Goal: Transaction & Acquisition: Purchase product/service

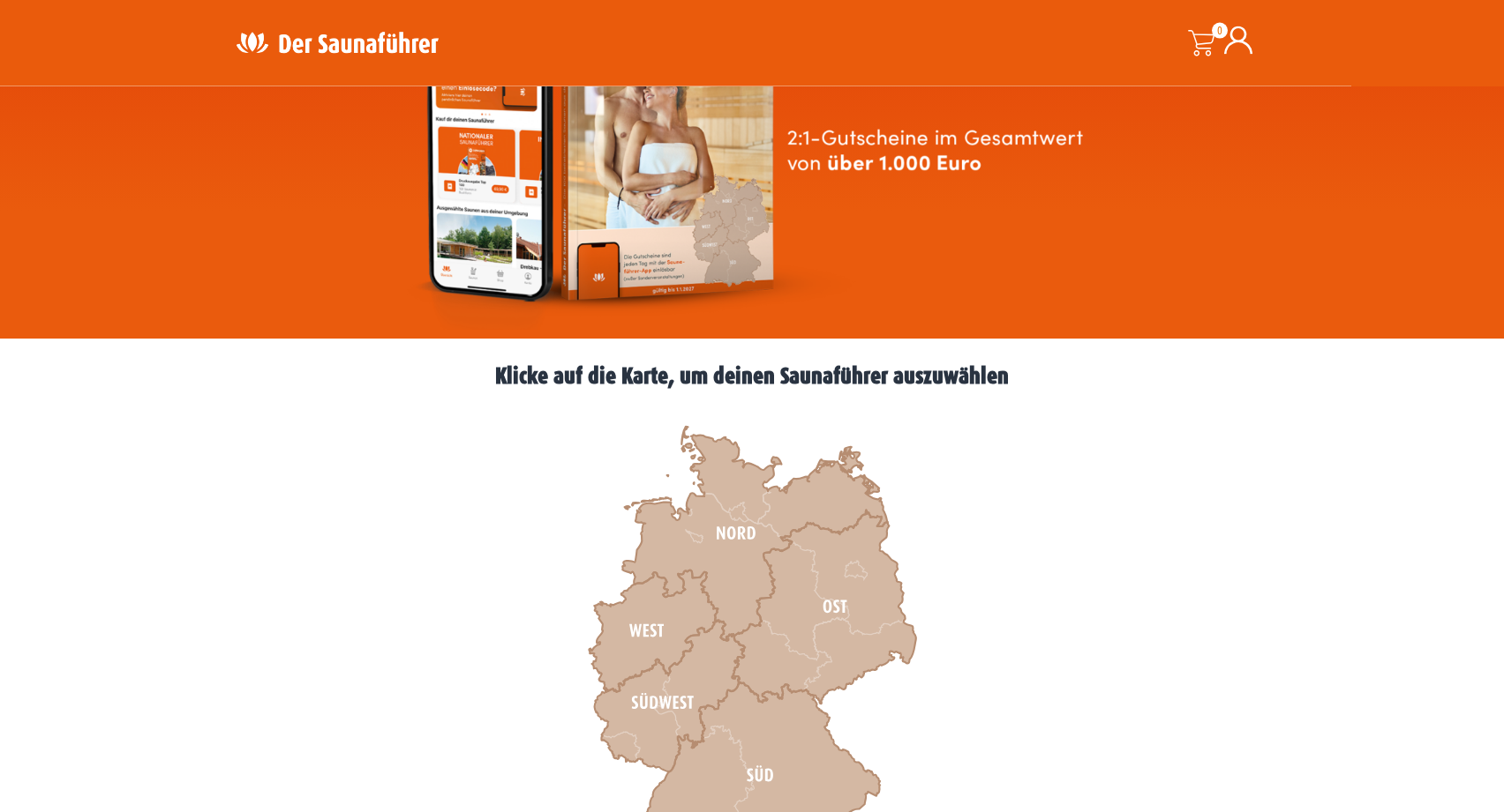
scroll to position [270, 0]
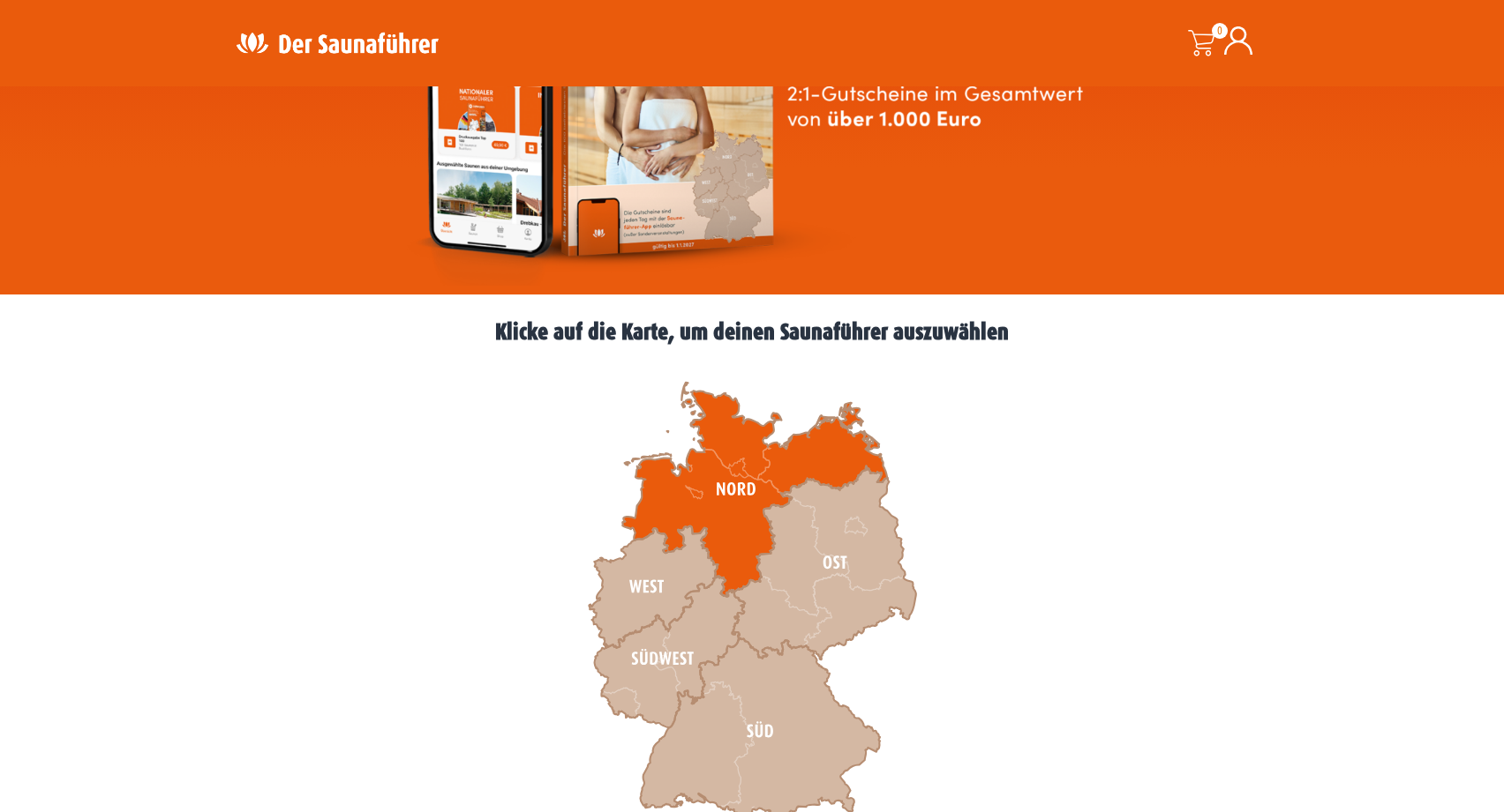
click at [699, 490] on icon at bounding box center [754, 489] width 265 height 214
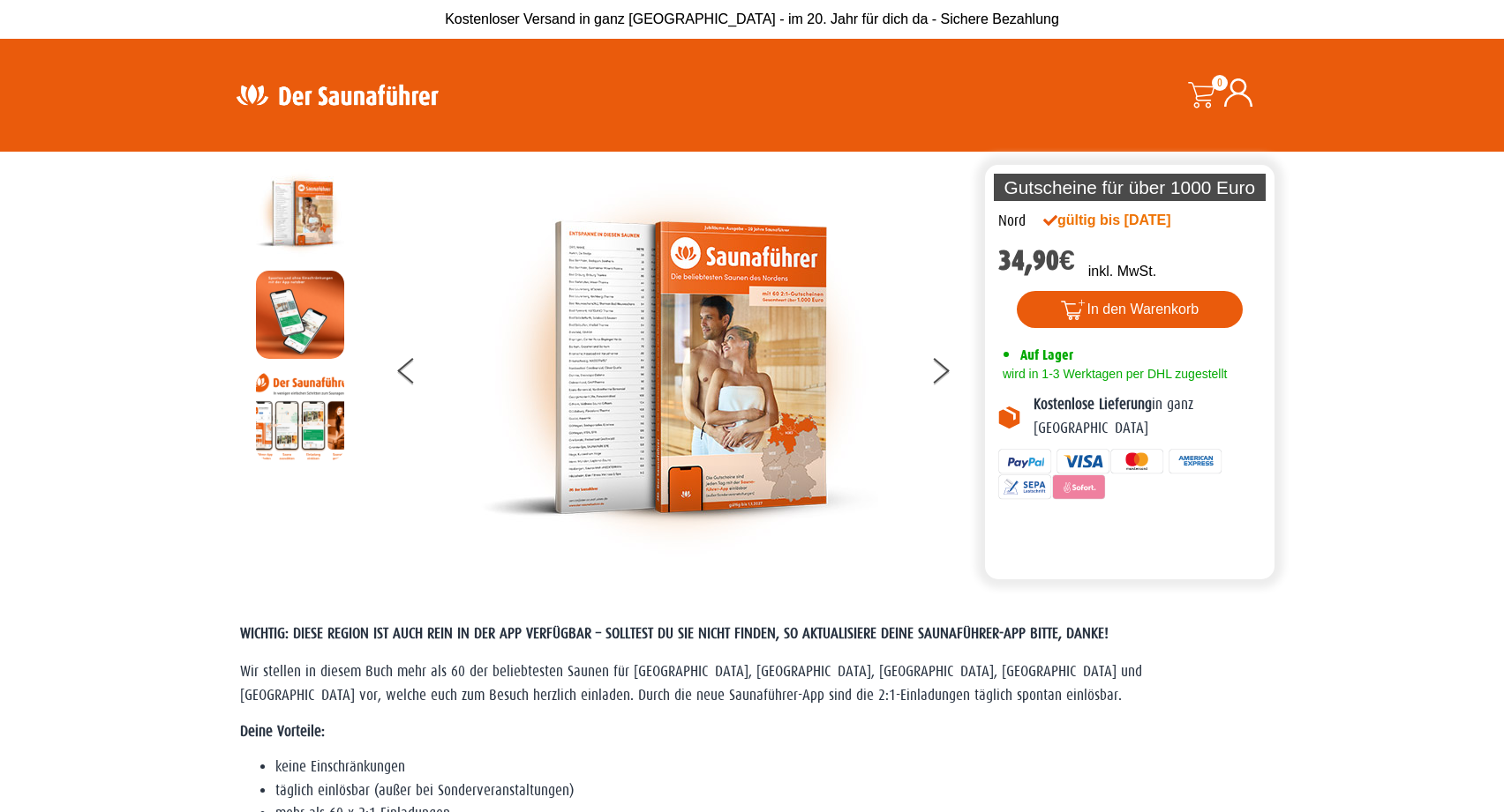
scroll to position [90, 0]
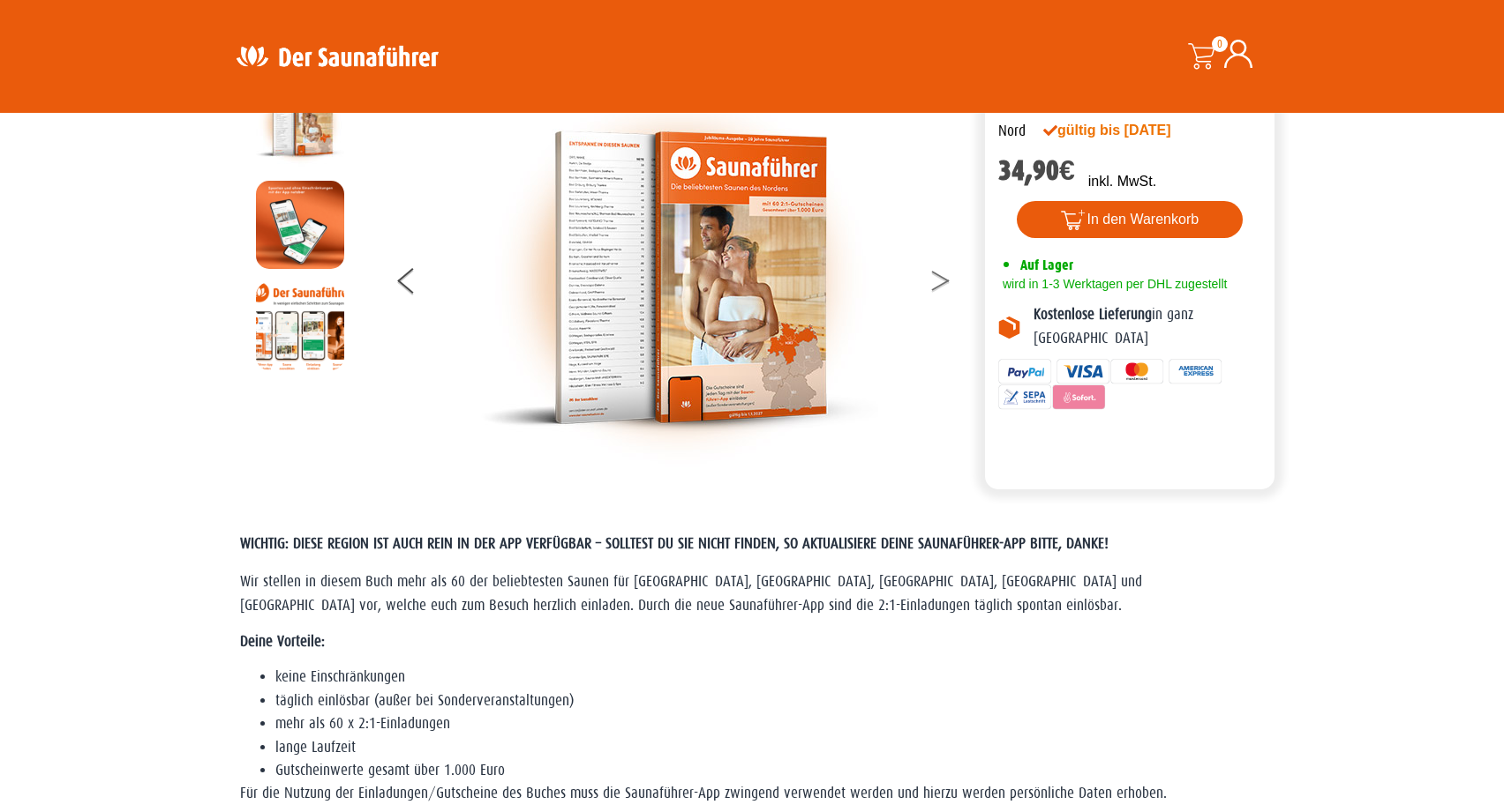
click at [942, 284] on icon at bounding box center [939, 285] width 17 height 11
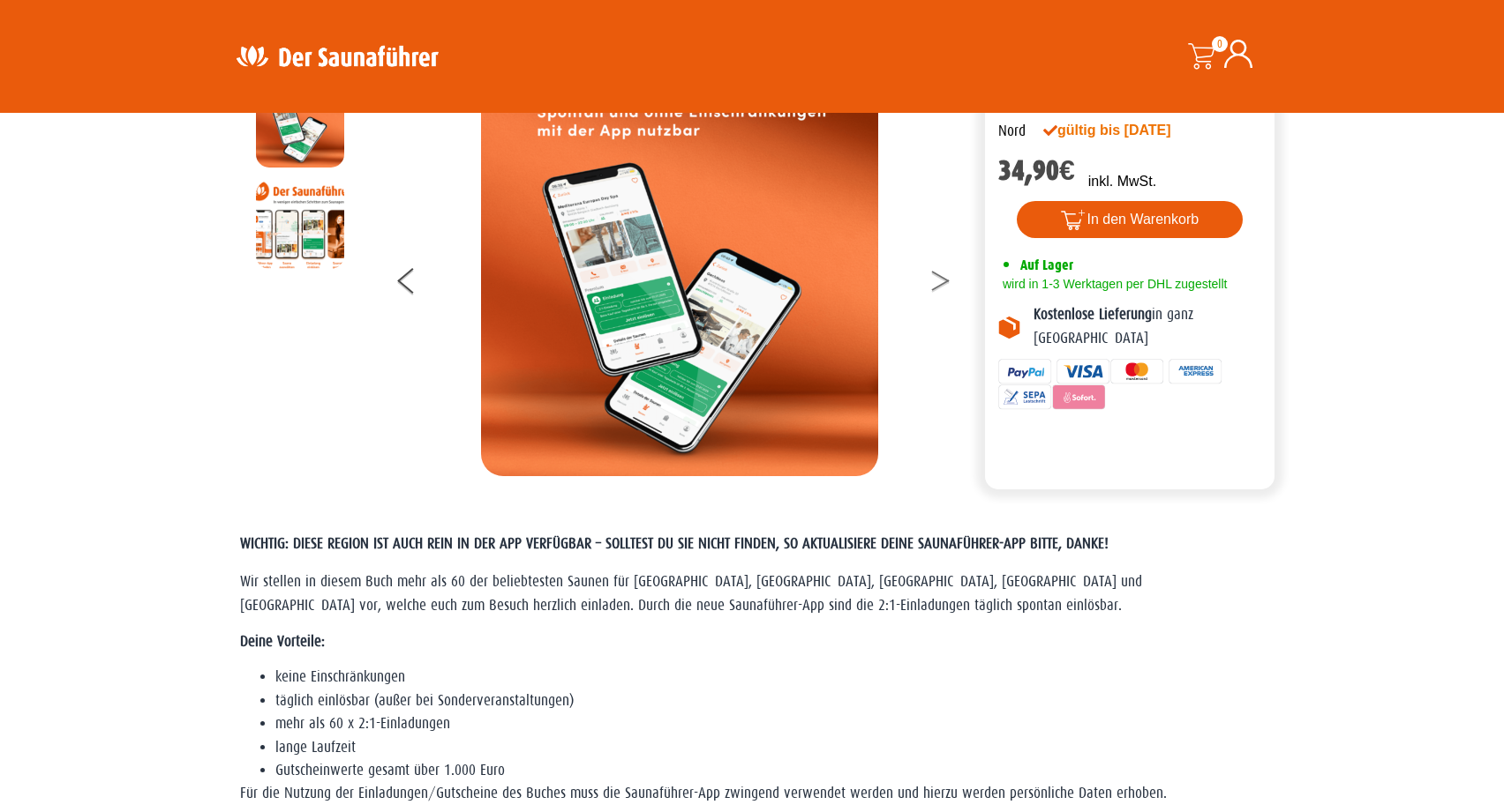
click at [941, 283] on button at bounding box center [951, 284] width 44 height 44
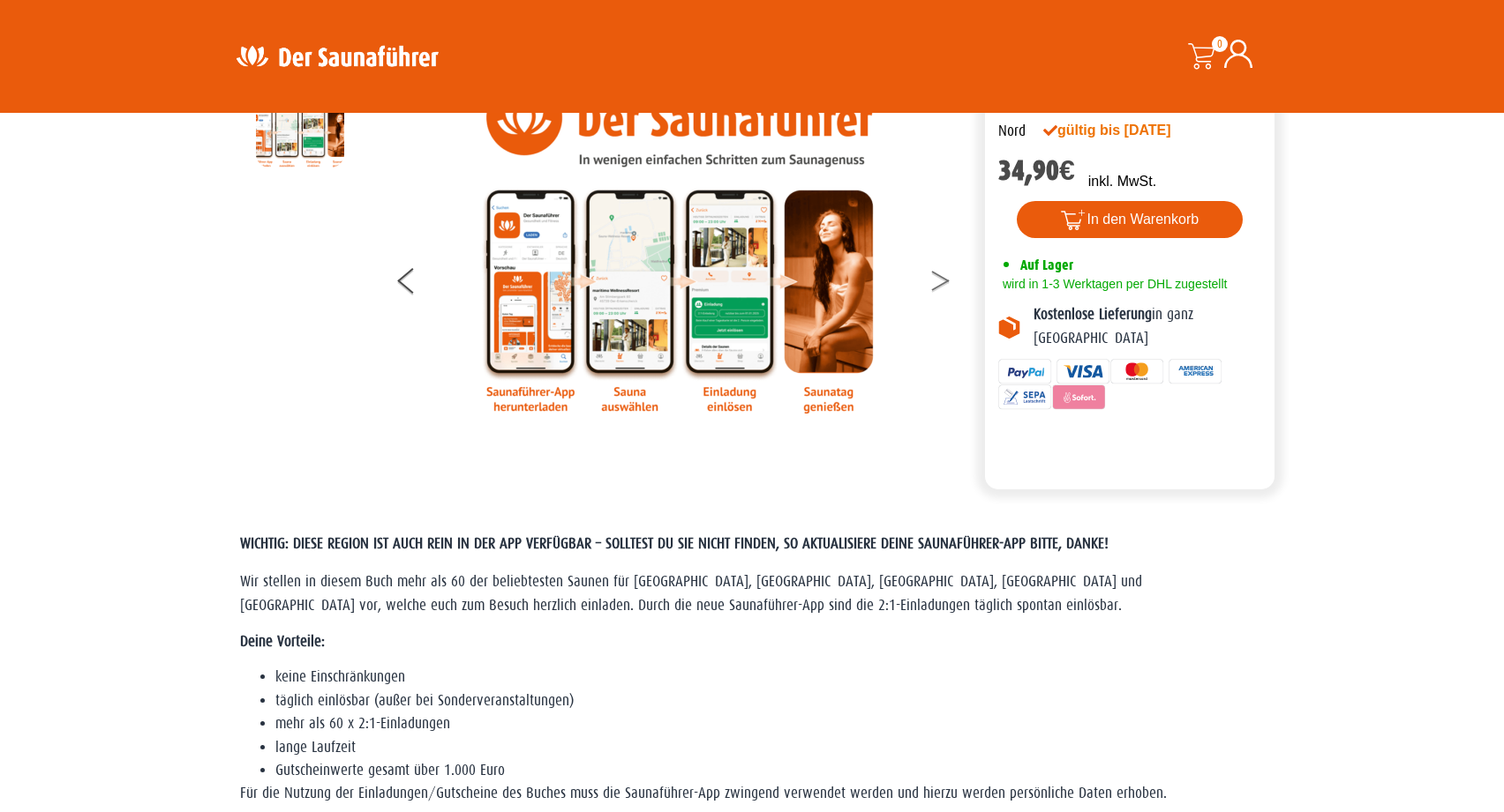
click at [941, 283] on button at bounding box center [951, 284] width 44 height 44
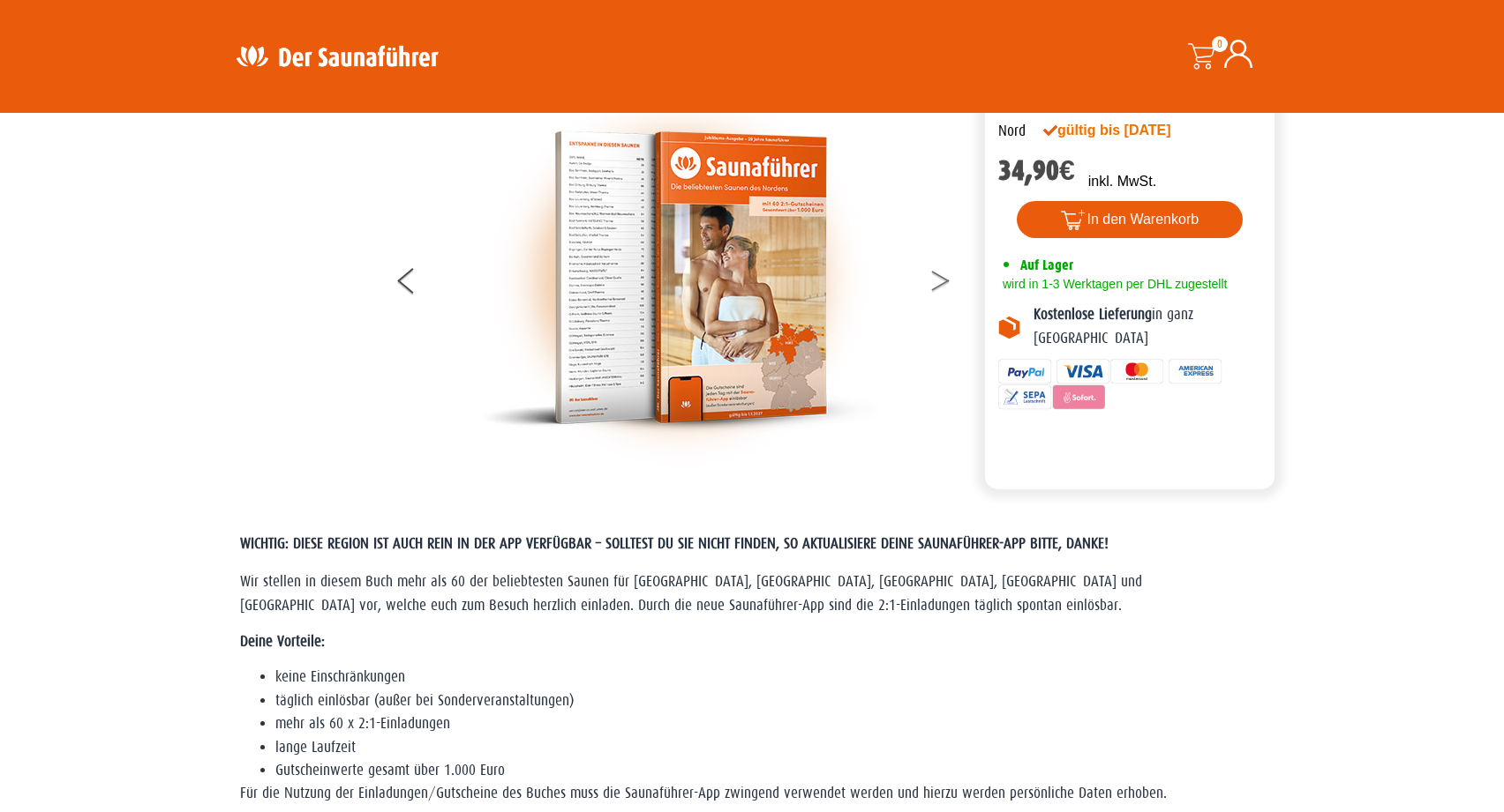
click at [941, 283] on button at bounding box center [951, 284] width 44 height 44
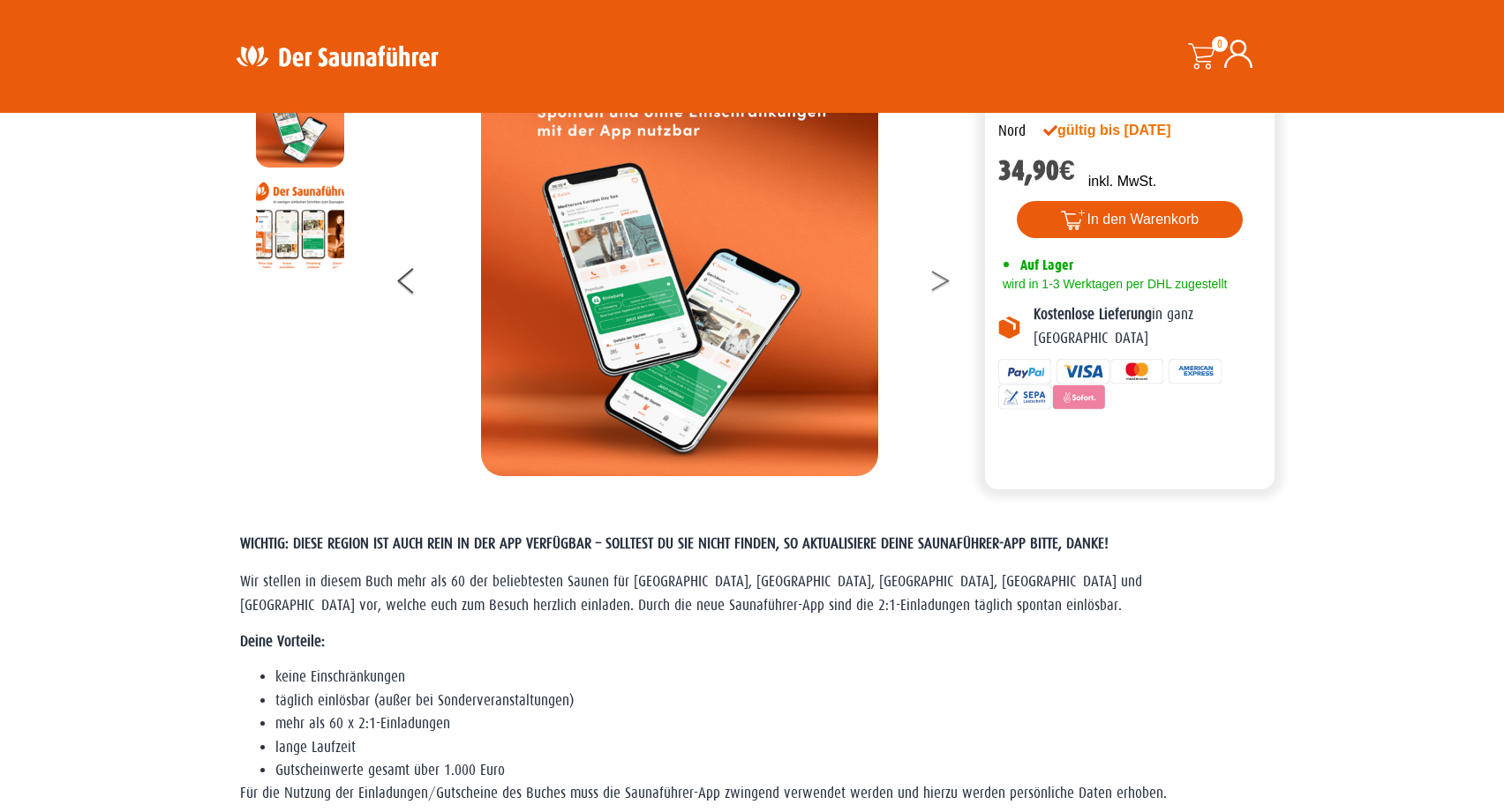
click at [941, 283] on button at bounding box center [951, 284] width 44 height 44
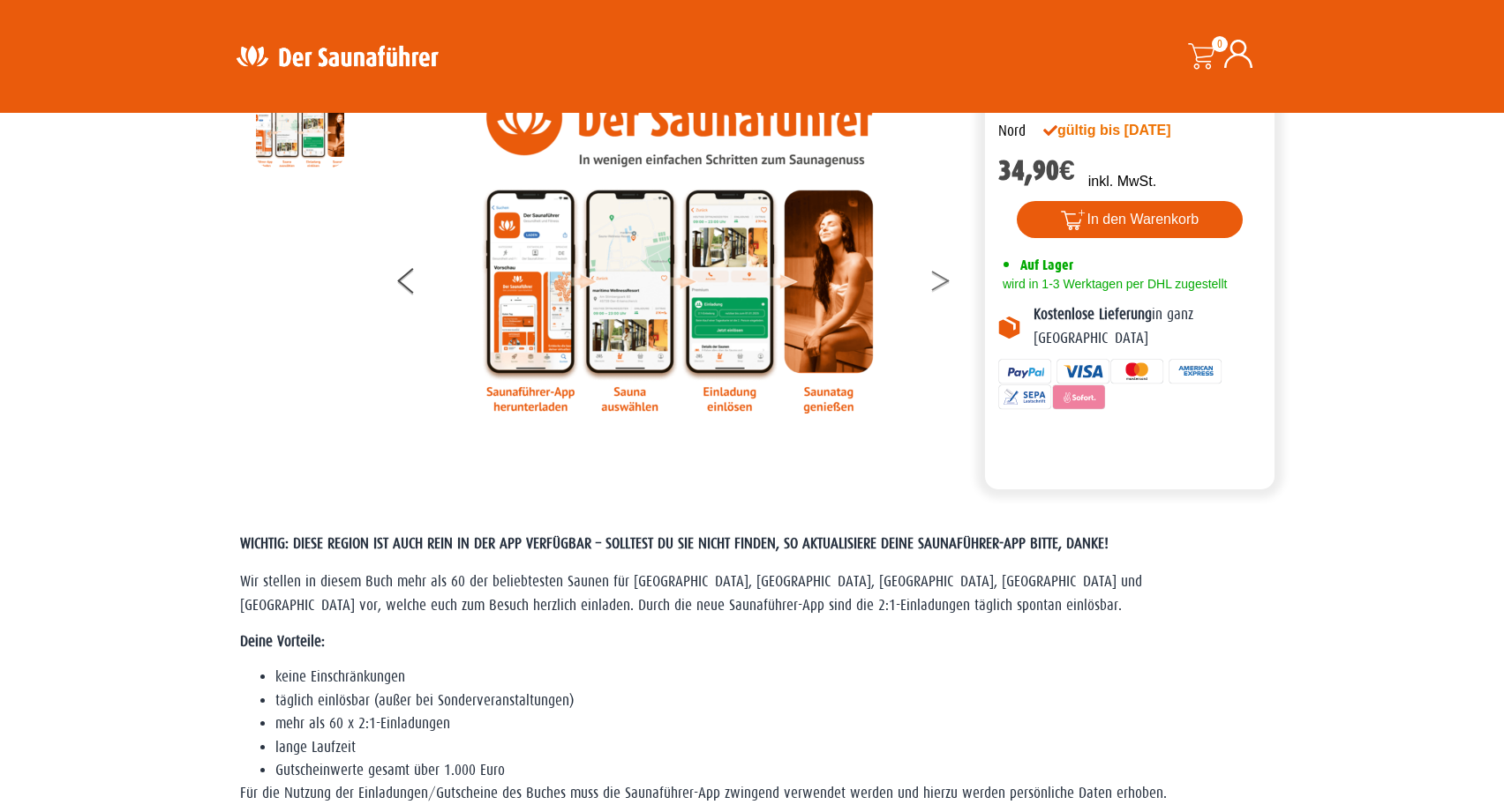
click at [941, 283] on button at bounding box center [951, 284] width 44 height 44
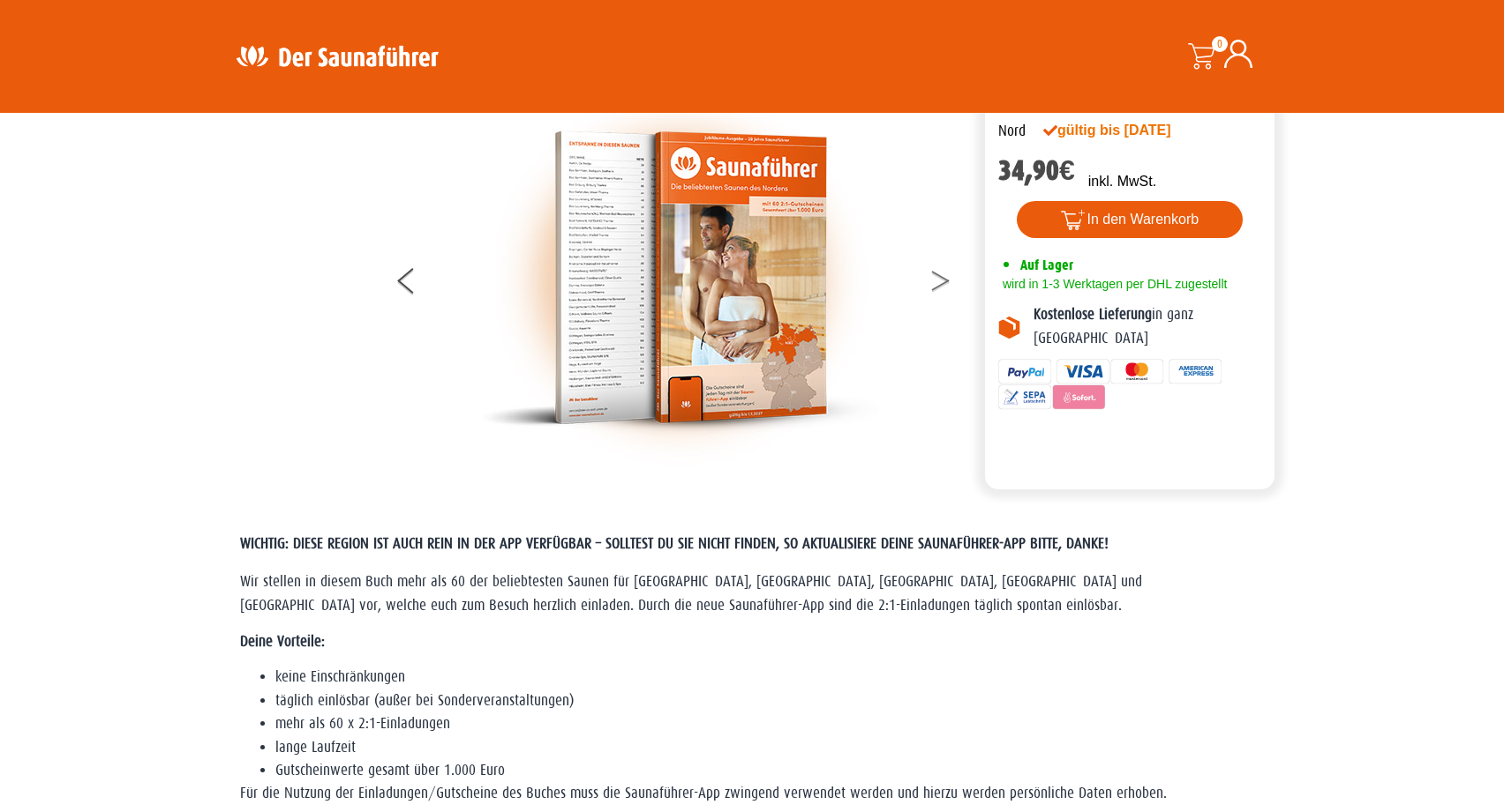
click at [941, 283] on button at bounding box center [951, 284] width 44 height 44
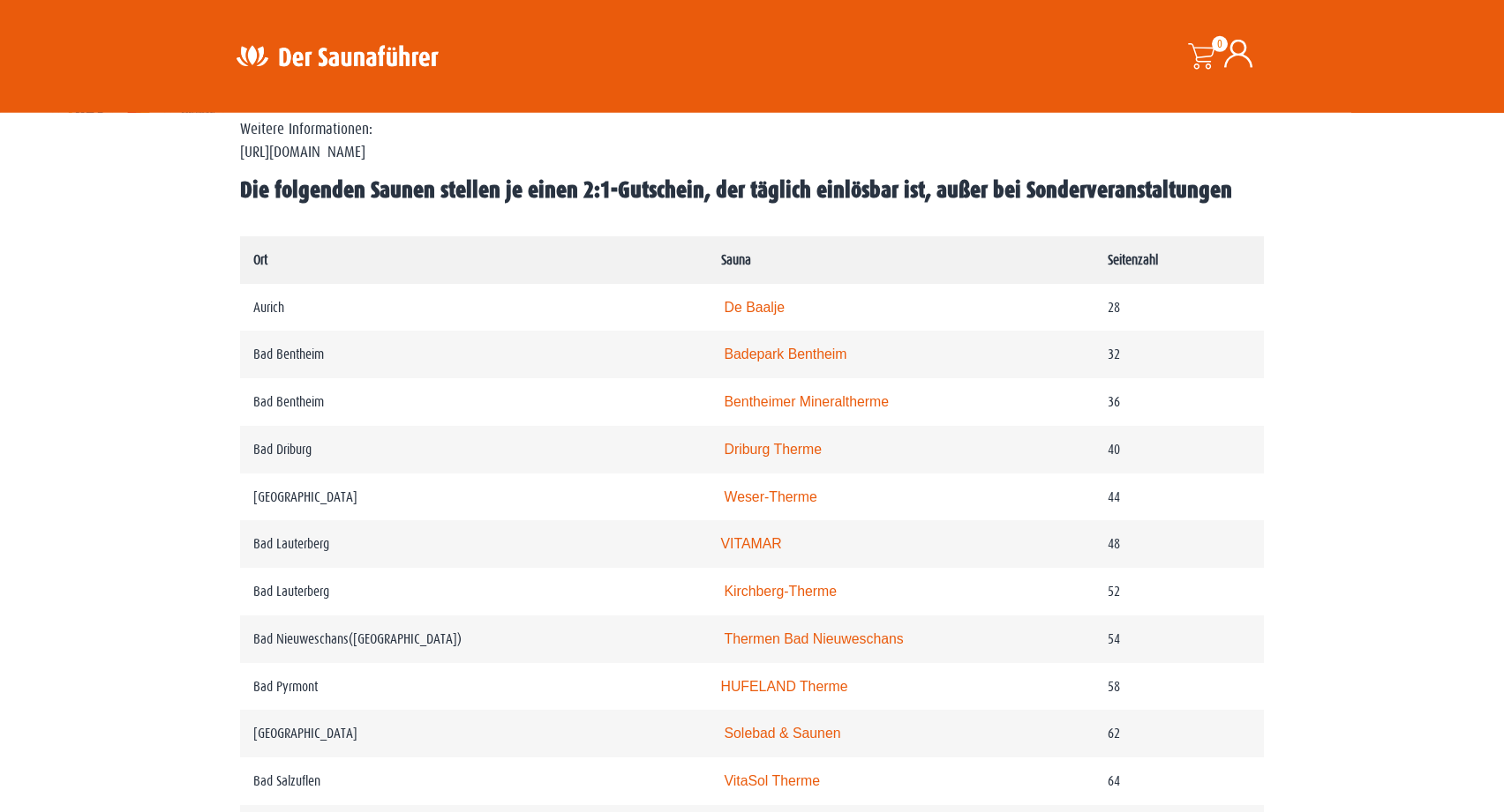
scroll to position [899, 0]
